Goal: Find contact information: Find contact information

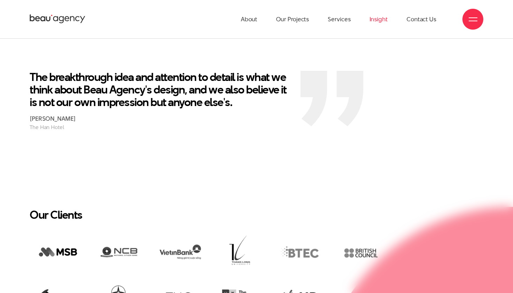
scroll to position [1107, 0]
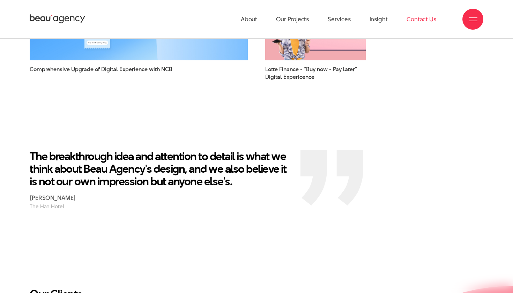
click at [431, 24] on link "Contact Us" at bounding box center [421, 19] width 30 height 38
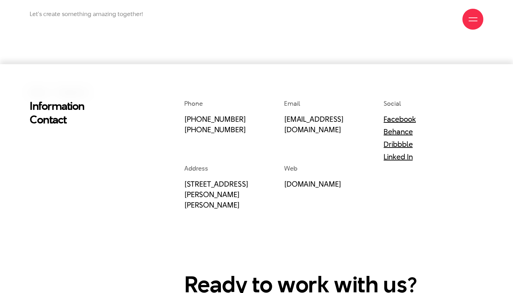
scroll to position [135, 0]
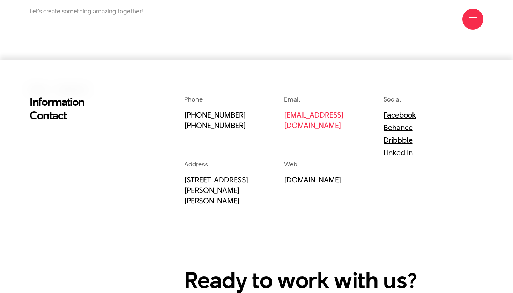
click at [314, 115] on link "[EMAIL_ADDRESS][DOMAIN_NAME]" at bounding box center [314, 119] width 60 height 21
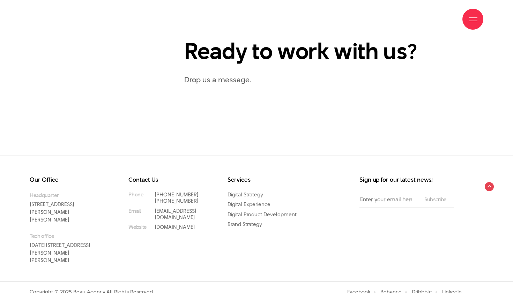
scroll to position [364, 0]
click at [237, 80] on p "Drop us a message." at bounding box center [333, 80] width 299 height 12
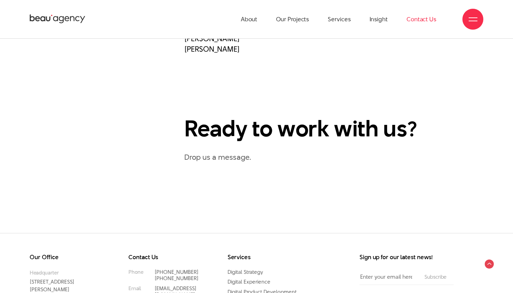
click at [237, 81] on div "Phone (+84) 97 531 9889 (+84) 86 929 1771 Email info@beau.vn Social Facebook Be…" at bounding box center [333, 70] width 309 height 255
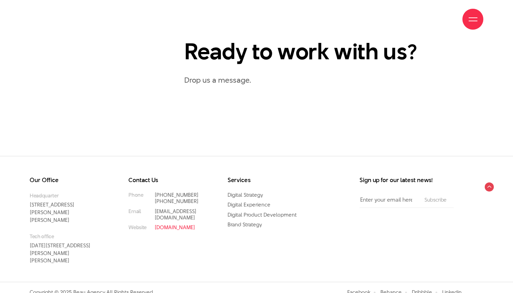
click at [167, 223] on link "[DOMAIN_NAME]" at bounding box center [174, 226] width 40 height 7
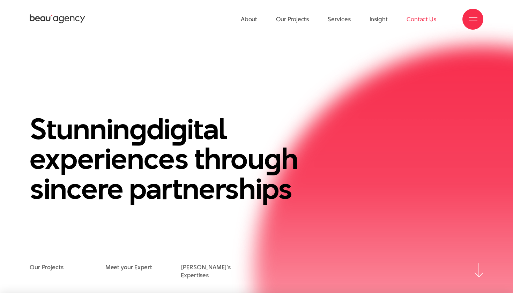
click at [422, 20] on link "Contact Us" at bounding box center [421, 19] width 30 height 38
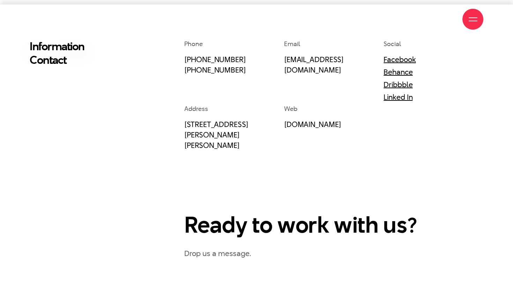
scroll to position [209, 0]
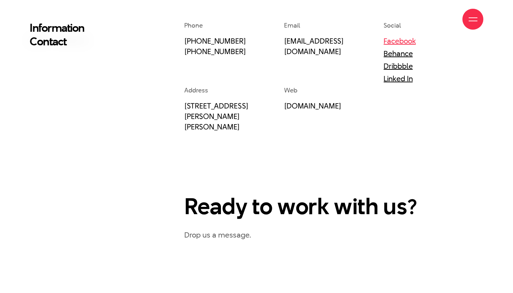
click at [404, 41] on link "Facebook" at bounding box center [399, 41] width 32 height 10
